Goal: Task Accomplishment & Management: Use online tool/utility

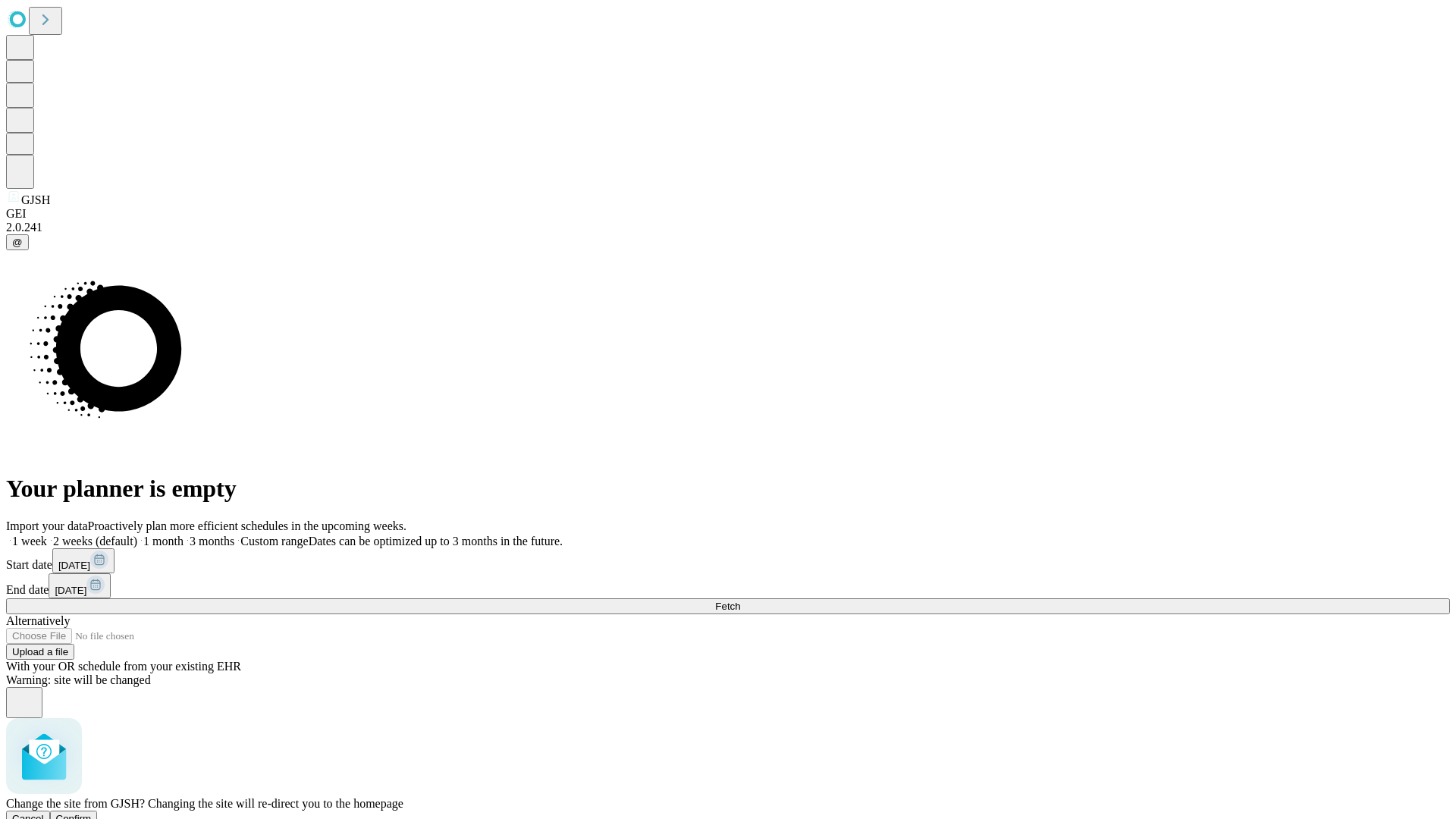
click at [91, 813] on span "Confirm" at bounding box center [73, 818] width 36 height 11
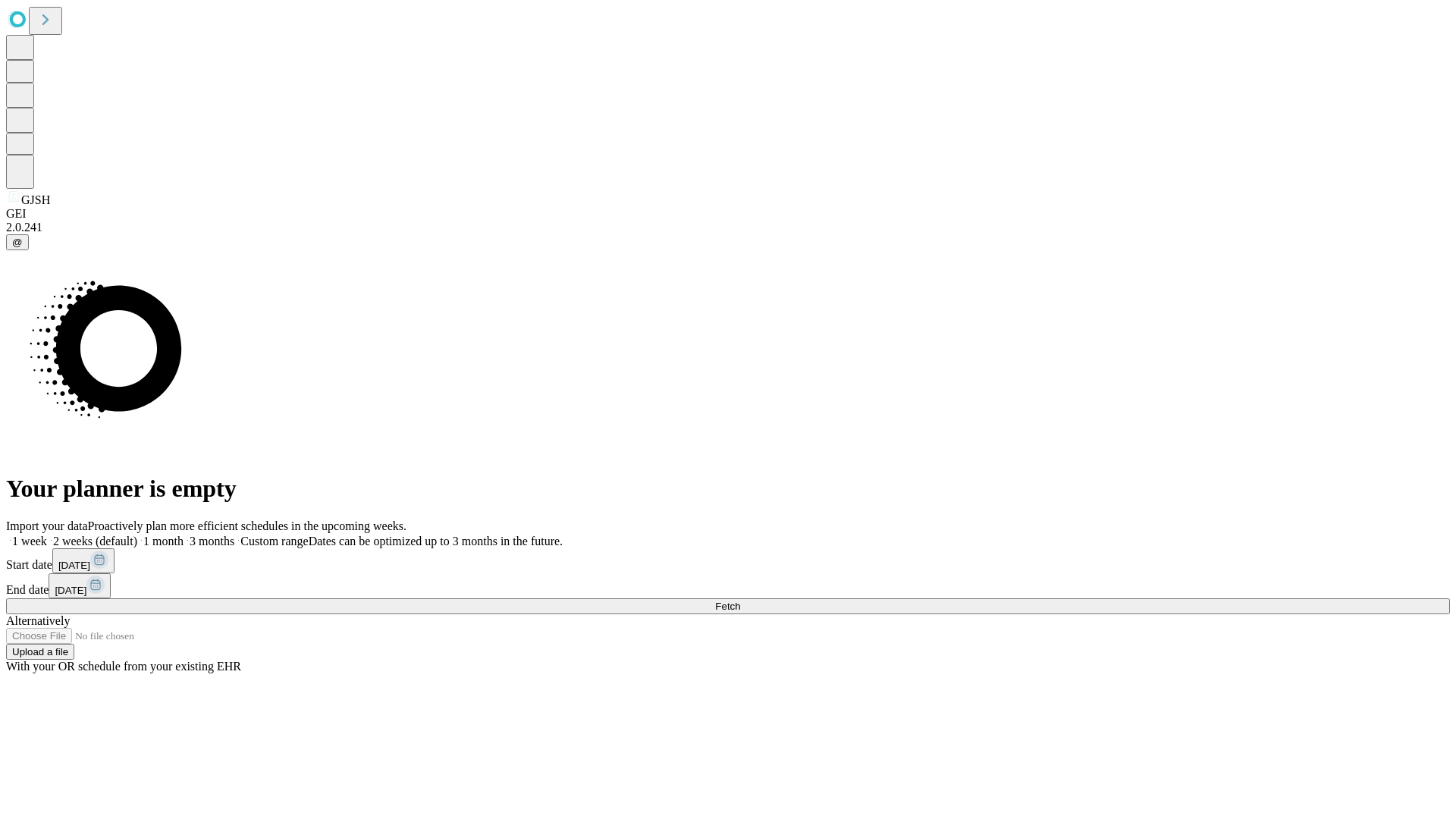
click at [184, 534] on label "1 month" at bounding box center [160, 540] width 46 height 13
click at [740, 601] on span "Fetch" at bounding box center [728, 606] width 25 height 11
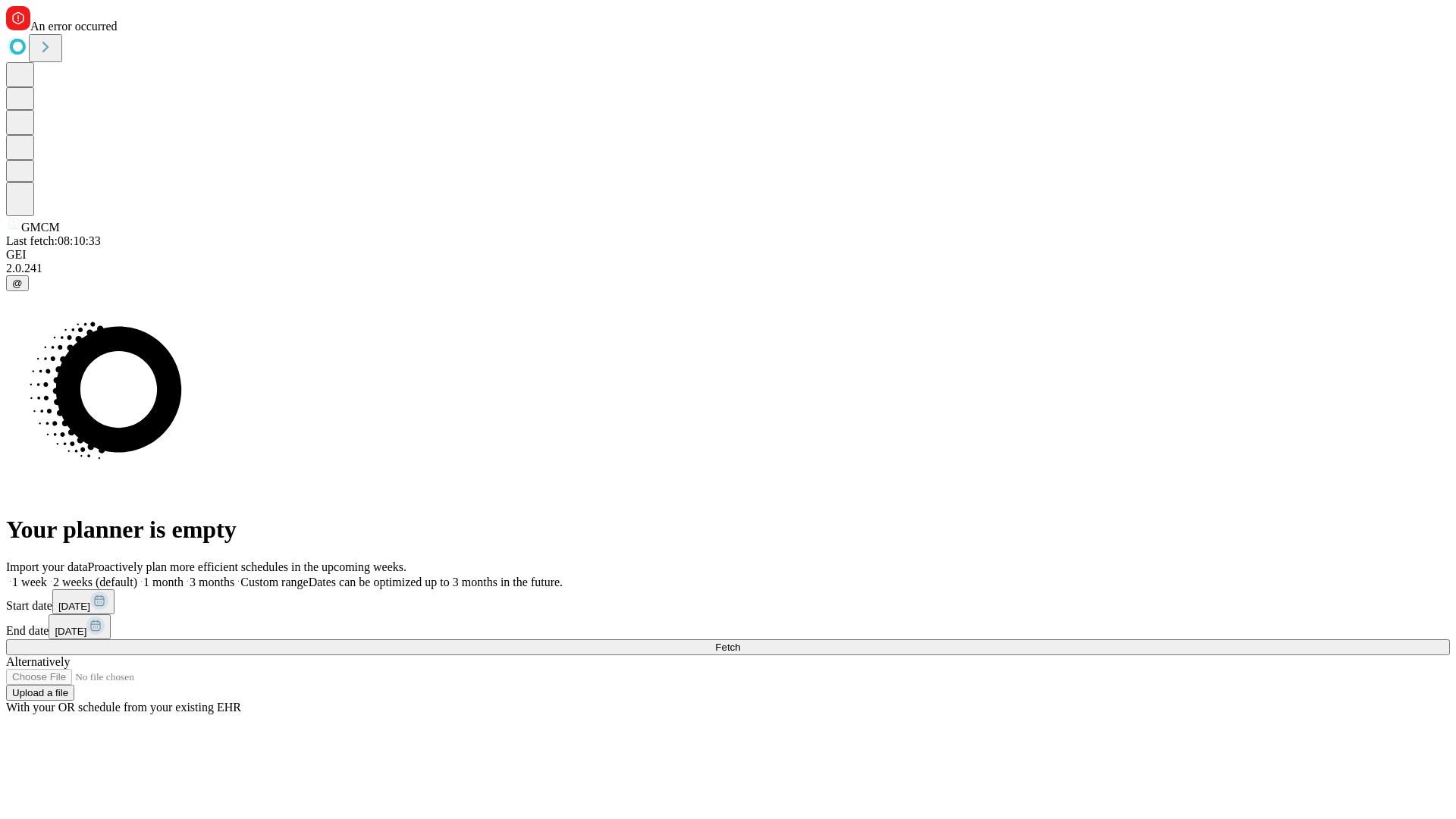
click at [184, 575] on label "1 month" at bounding box center [160, 581] width 46 height 13
click at [740, 641] on span "Fetch" at bounding box center [728, 647] width 25 height 11
click at [184, 575] on label "1 month" at bounding box center [160, 581] width 46 height 13
click at [740, 641] on span "Fetch" at bounding box center [728, 647] width 25 height 11
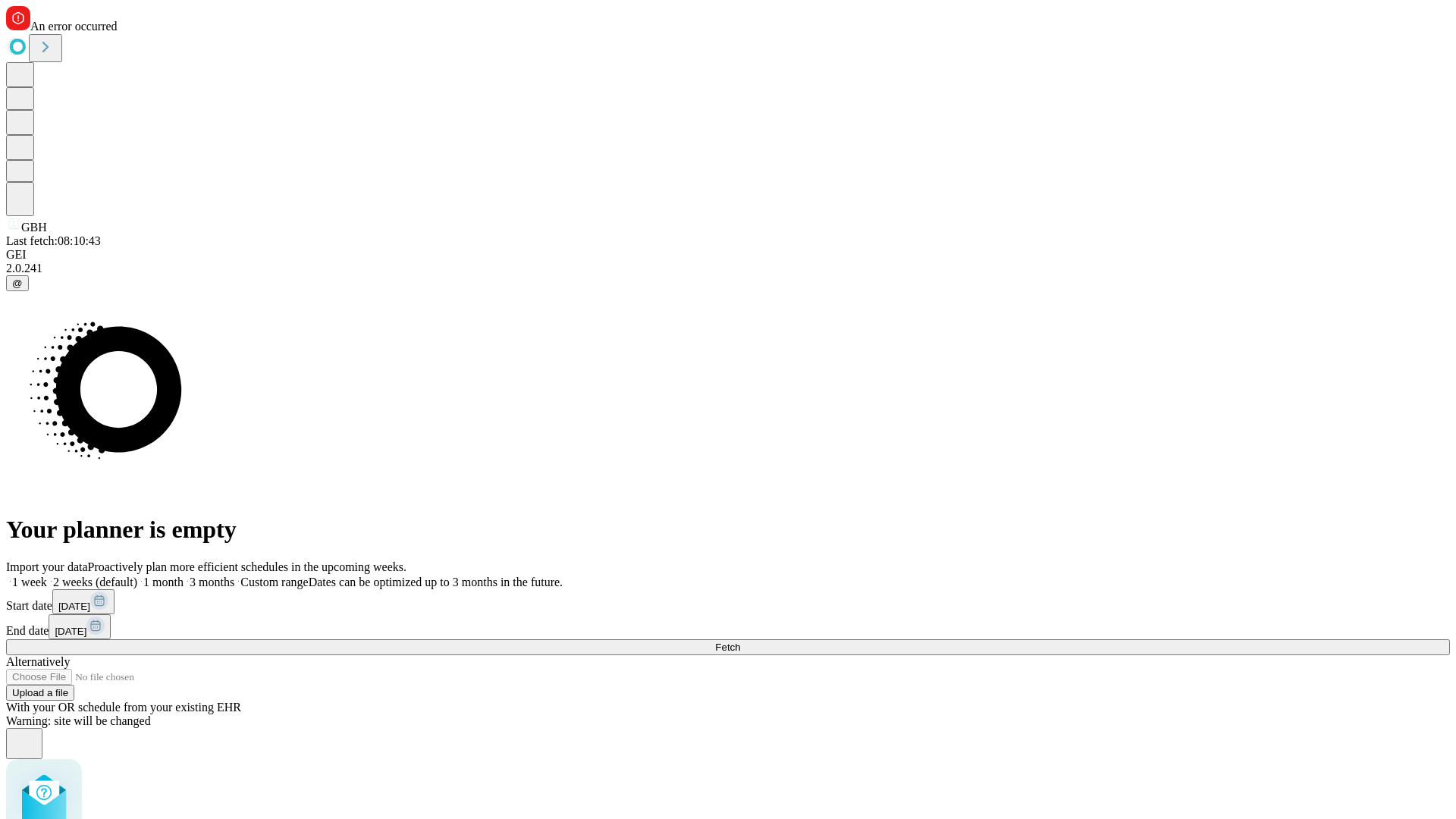
click at [184, 575] on label "1 month" at bounding box center [160, 581] width 46 height 13
click at [740, 641] on span "Fetch" at bounding box center [728, 647] width 25 height 11
click at [184, 575] on label "1 month" at bounding box center [160, 581] width 46 height 13
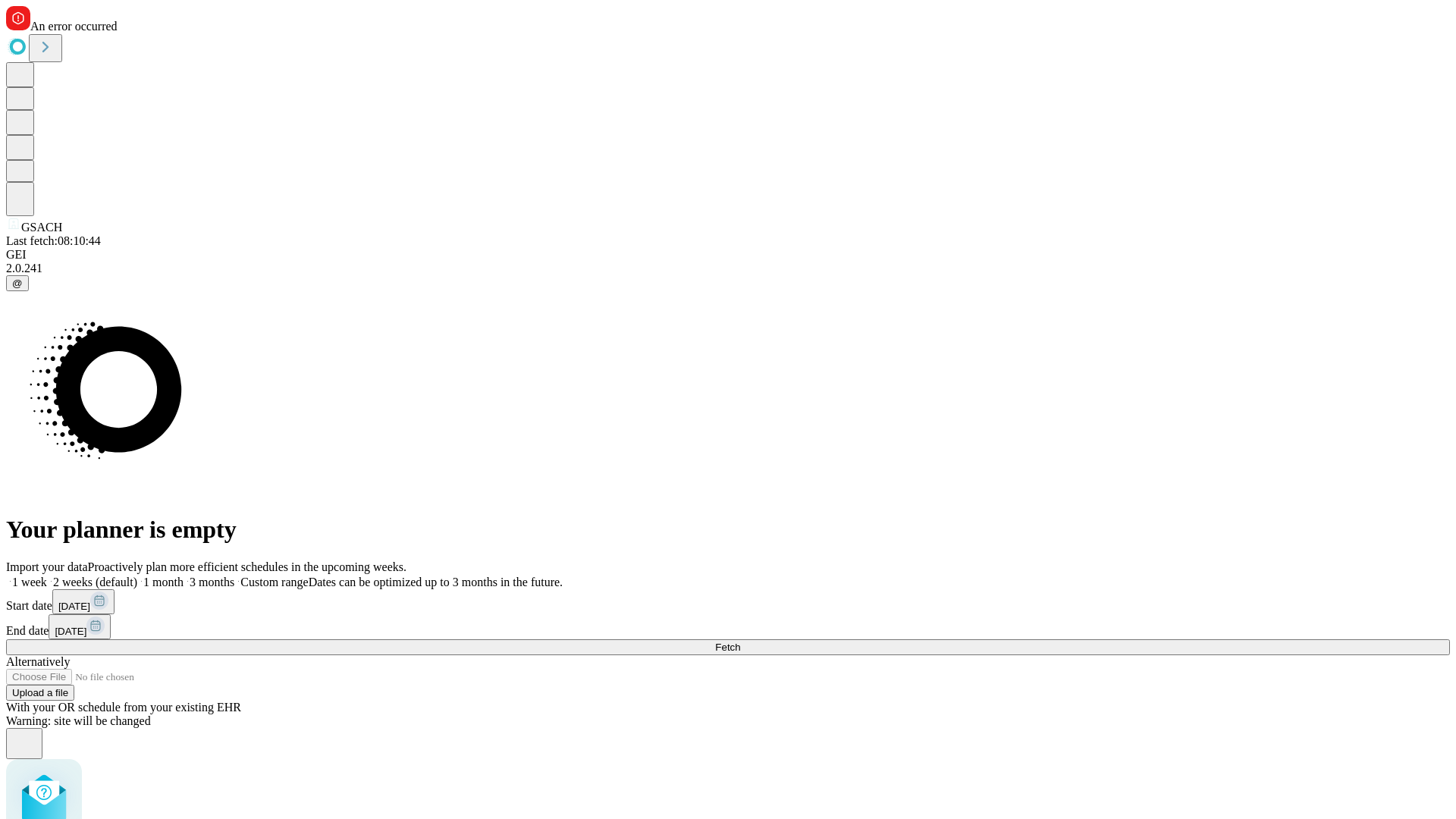
click at [740, 641] on span "Fetch" at bounding box center [728, 647] width 25 height 11
click at [184, 575] on label "1 month" at bounding box center [160, 581] width 46 height 13
click at [740, 641] on span "Fetch" at bounding box center [728, 647] width 25 height 11
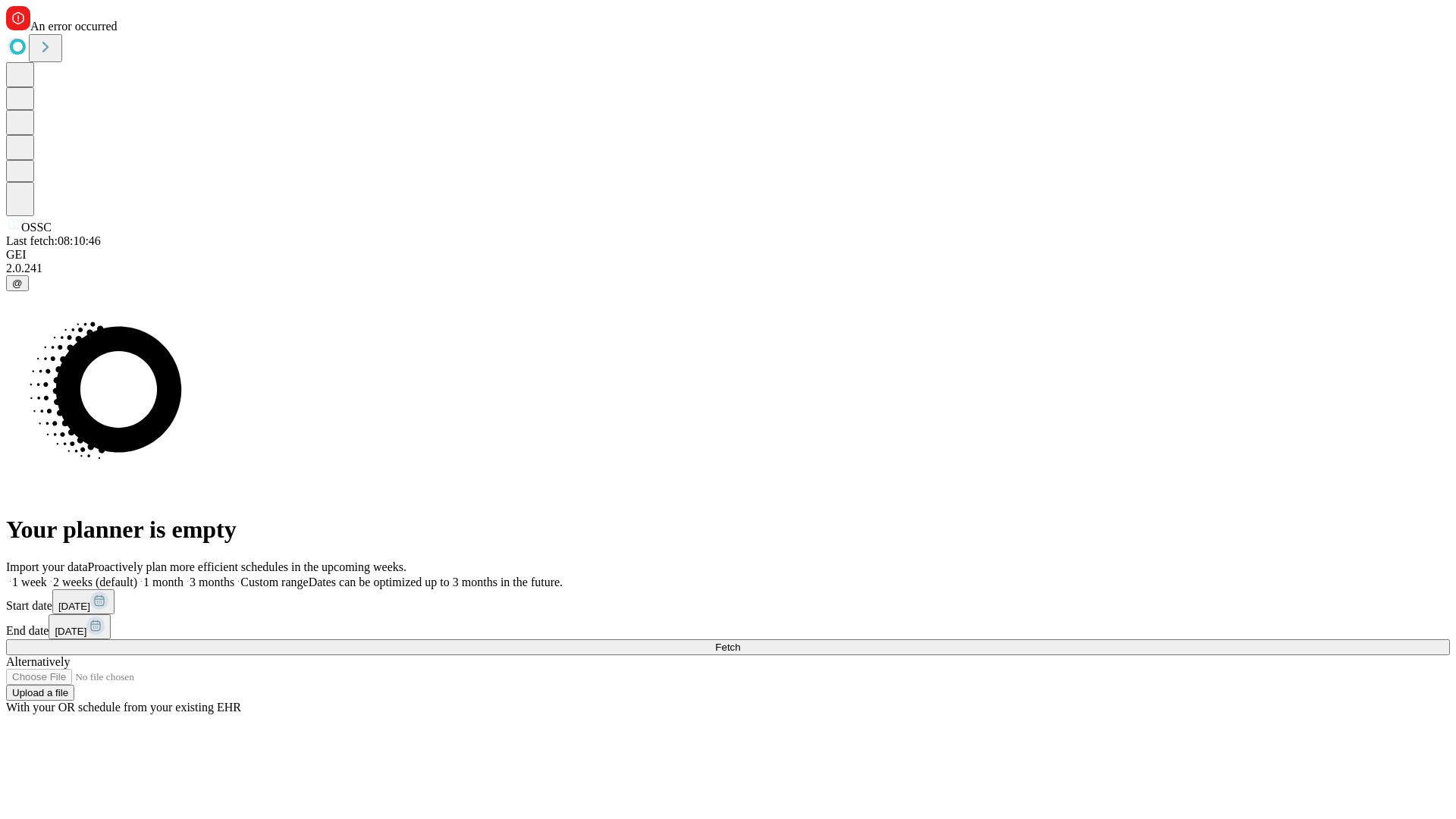
click at [184, 575] on label "1 month" at bounding box center [160, 581] width 46 height 13
click at [740, 641] on span "Fetch" at bounding box center [728, 647] width 25 height 11
click at [184, 575] on label "1 month" at bounding box center [160, 581] width 46 height 13
click at [740, 641] on span "Fetch" at bounding box center [728, 647] width 25 height 11
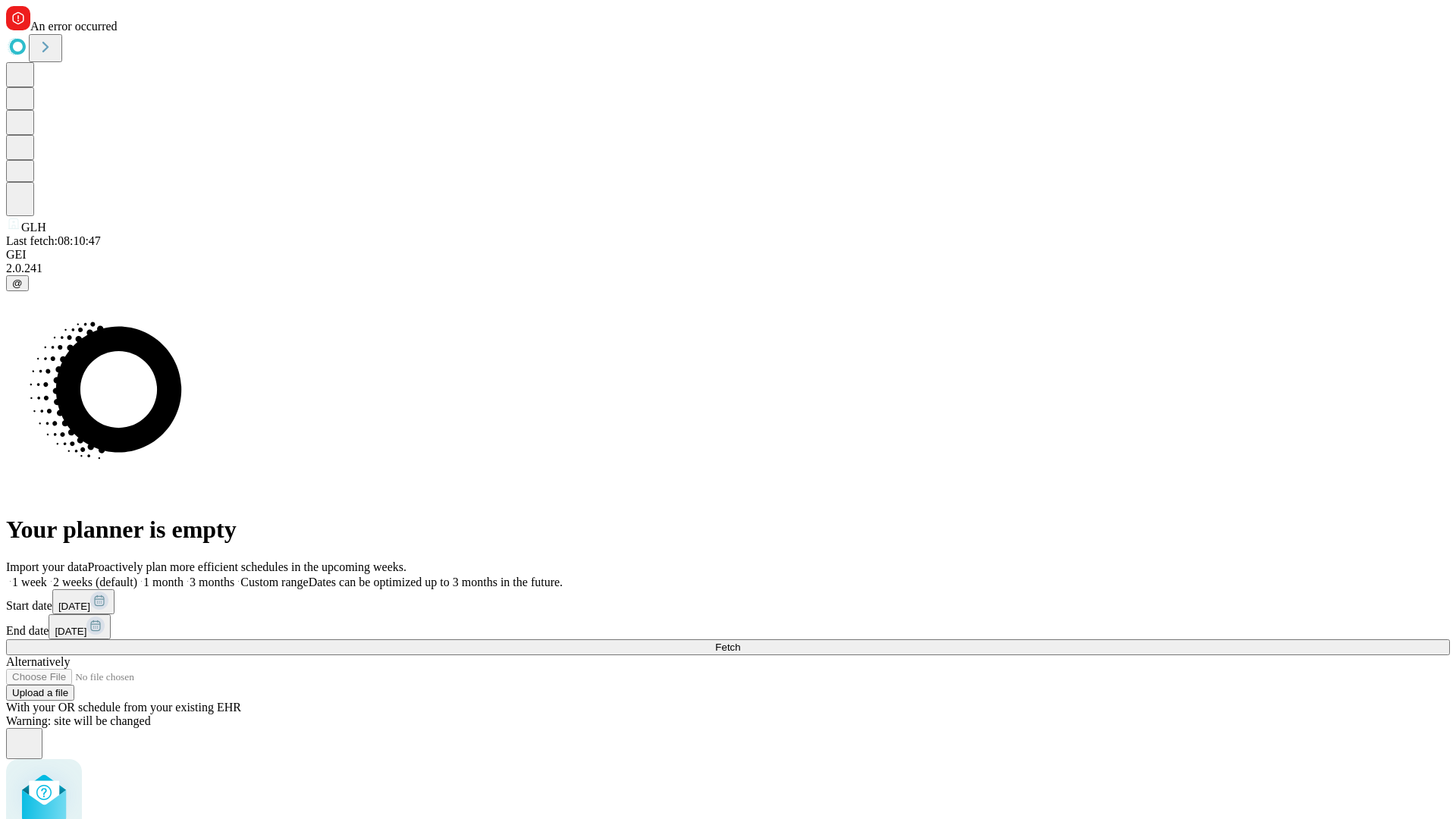
click at [184, 575] on label "1 month" at bounding box center [160, 581] width 46 height 13
click at [740, 641] on span "Fetch" at bounding box center [728, 647] width 25 height 11
click at [184, 575] on label "1 month" at bounding box center [160, 581] width 46 height 13
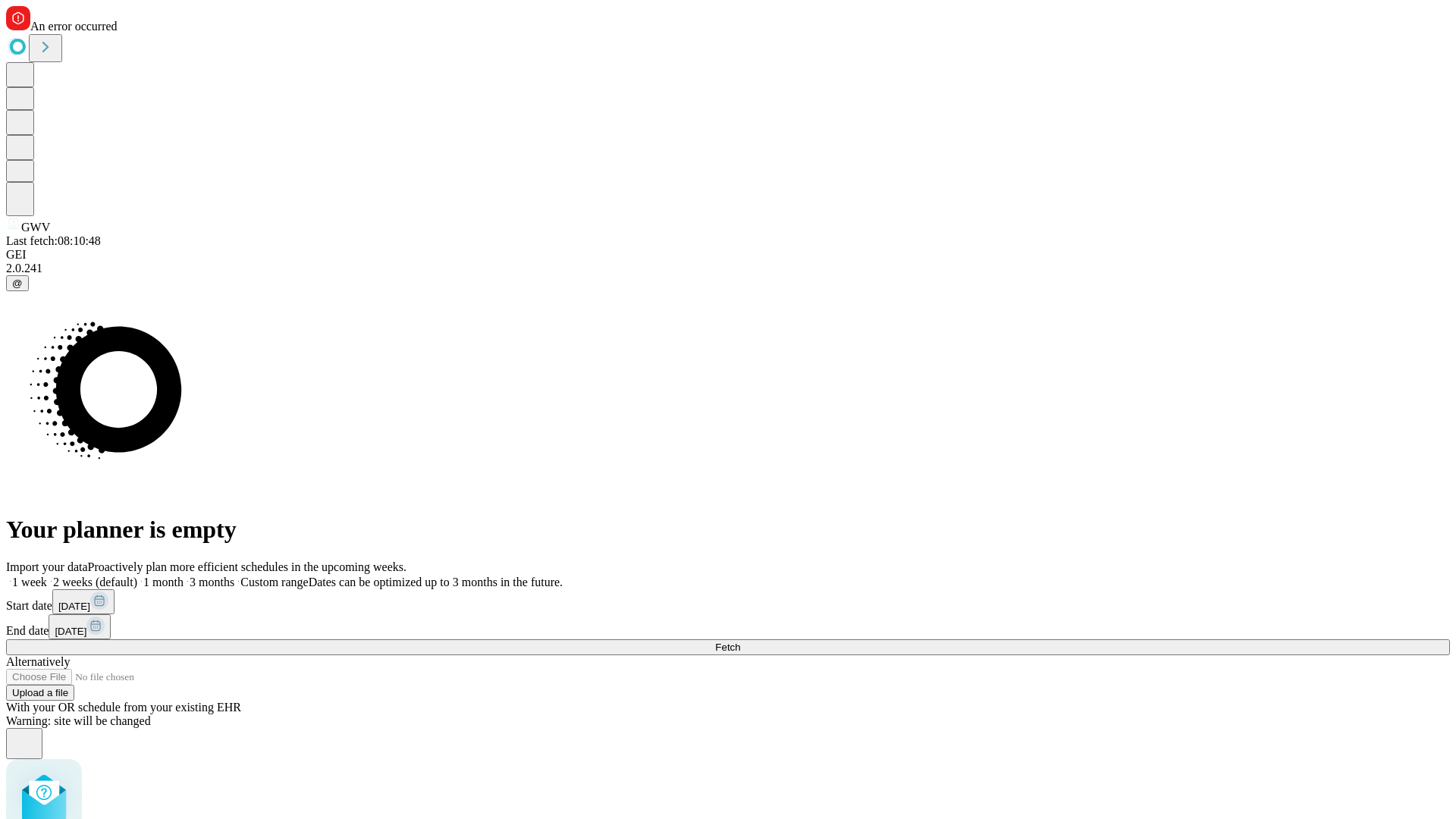
click at [740, 641] on span "Fetch" at bounding box center [728, 647] width 25 height 11
click at [184, 575] on label "1 month" at bounding box center [160, 581] width 46 height 13
click at [740, 641] on span "Fetch" at bounding box center [728, 647] width 25 height 11
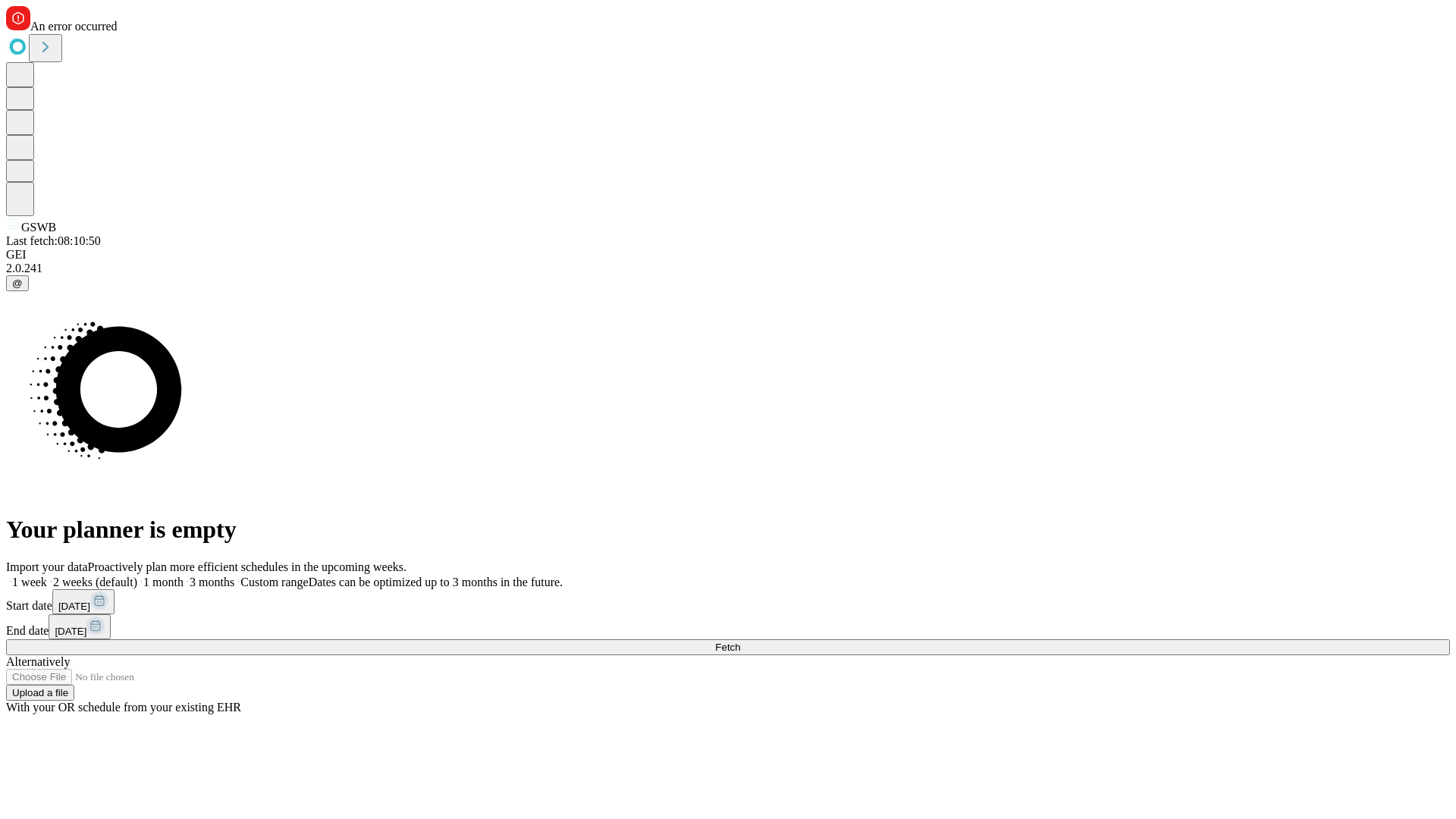
click at [184, 575] on label "1 month" at bounding box center [160, 581] width 46 height 13
click at [740, 641] on span "Fetch" at bounding box center [728, 647] width 25 height 11
